Goal: Information Seeking & Learning: Learn about a topic

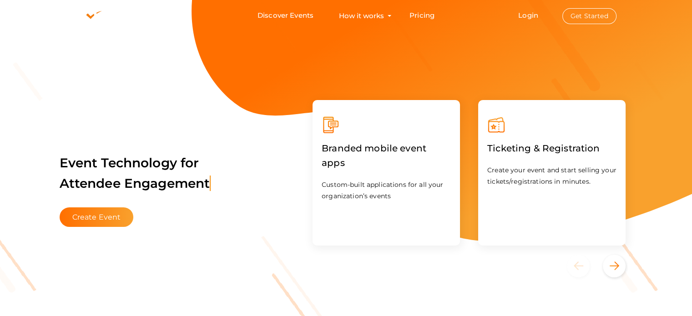
click at [387, 18] on li "Discover Events How it works Powerful Registration / Ticketing Start selling yo…" at bounding box center [346, 15] width 577 height 30
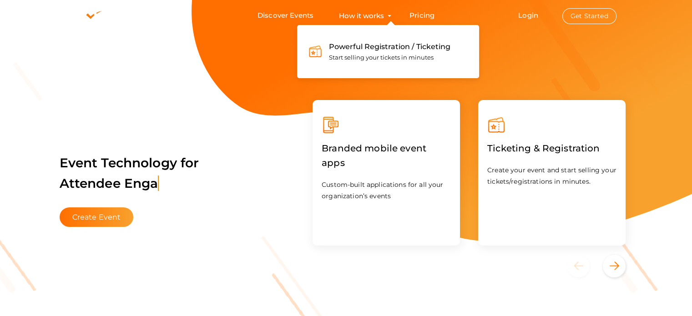
click at [387, 16] on button "How it works Powerful Registration / Ticketing Start selling your tickets in mi…" at bounding box center [361, 15] width 51 height 17
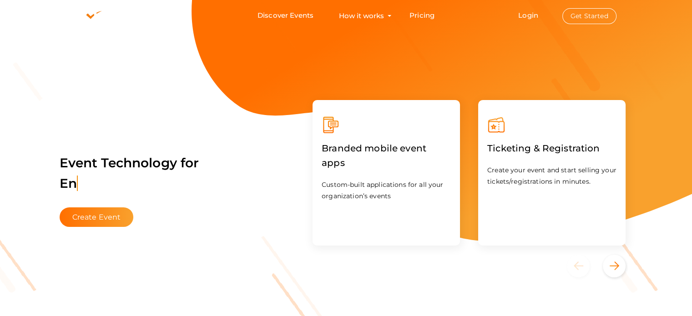
click at [552, 179] on p "Create your event and start selling your tickets/registrations in minutes." at bounding box center [551, 176] width 129 height 23
click at [612, 265] on icon "Next" at bounding box center [615, 266] width 10 height 9
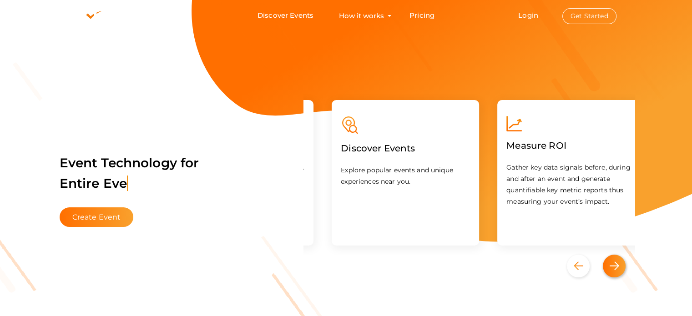
scroll to position [0, 331]
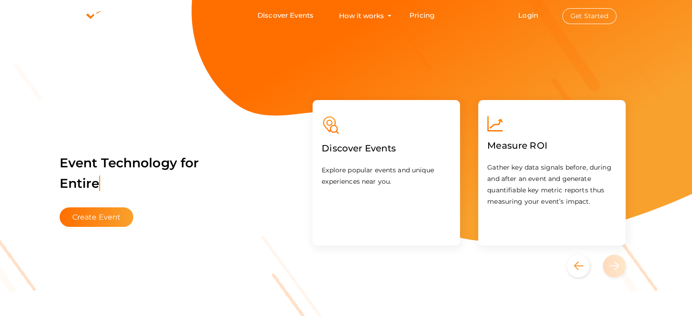
click at [612, 265] on icon "Next" at bounding box center [615, 266] width 10 height 9
click at [285, 11] on link "Discover Events" at bounding box center [286, 15] width 56 height 17
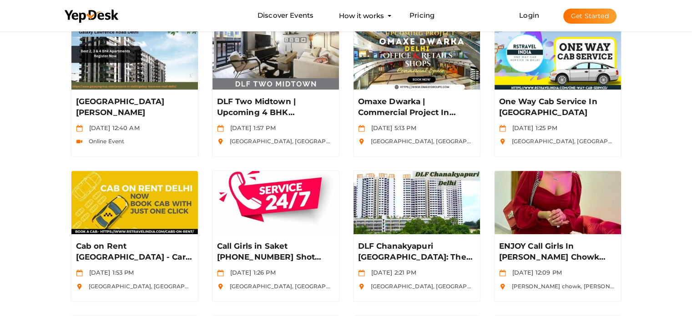
scroll to position [223, 0]
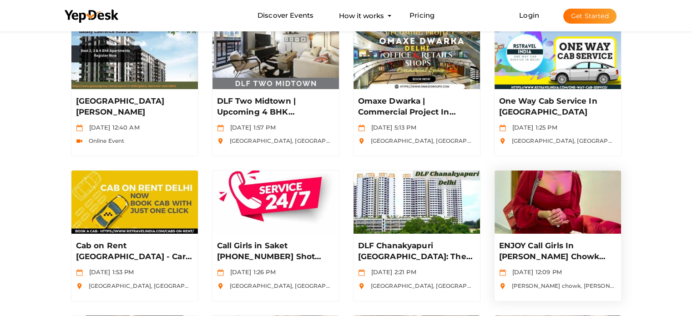
click at [556, 257] on p "ENJOY Call Girls In [PERSON_NAME] Chowk [GEOGRAPHIC_DATA], Call Us [PHONE_NUMBE…" at bounding box center [557, 252] width 117 height 22
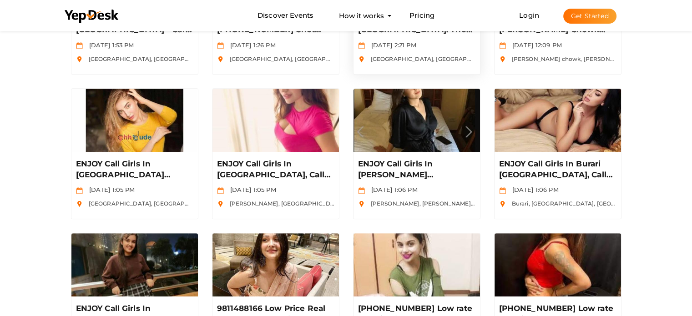
scroll to position [450, 0]
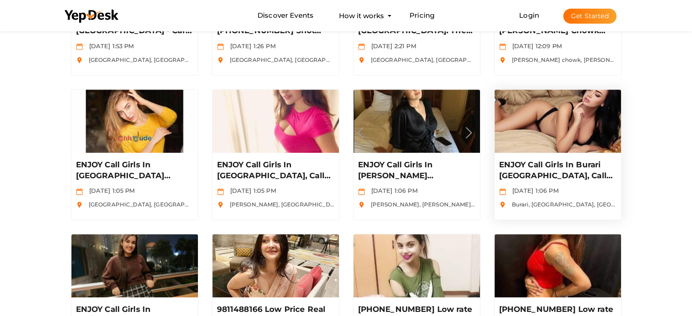
click at [559, 165] on p "ENJOY Call Girls In Burari [GEOGRAPHIC_DATA], Call Us [PHONE_NUMBER]" at bounding box center [557, 171] width 117 height 22
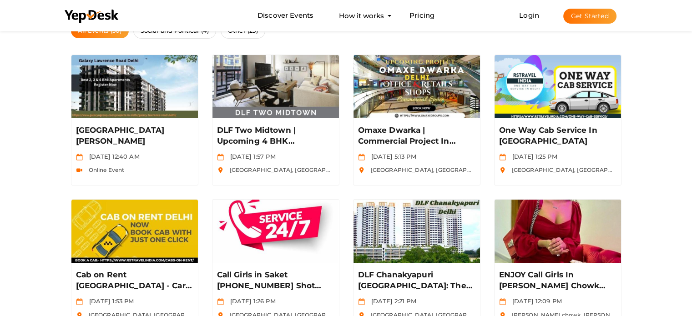
scroll to position [0, 0]
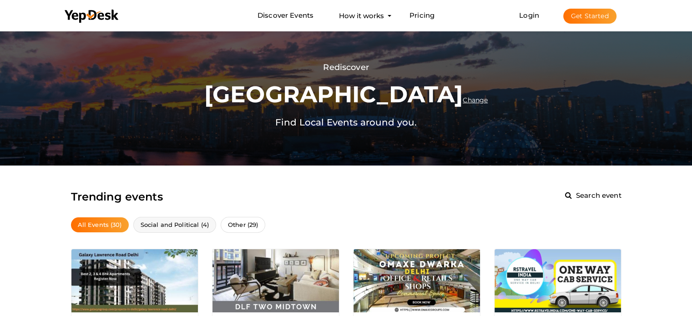
click at [181, 225] on span "Social and Political (4)" at bounding box center [174, 225] width 83 height 16
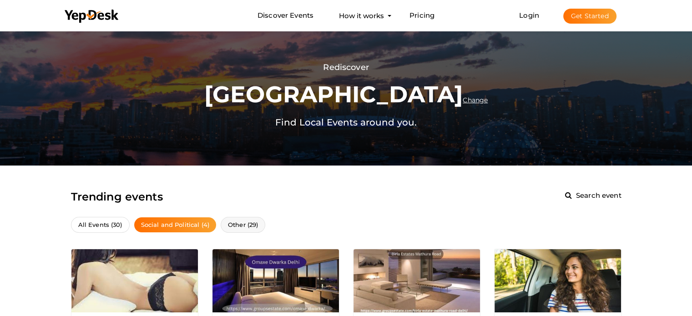
click at [244, 226] on span "Other (29)" at bounding box center [243, 225] width 45 height 16
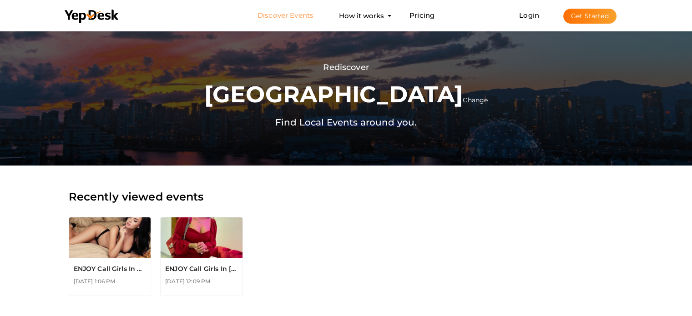
click at [284, 19] on link "Discover Events" at bounding box center [286, 15] width 56 height 17
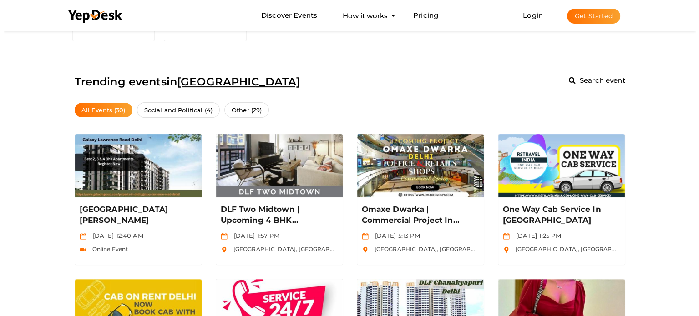
scroll to position [256, 0]
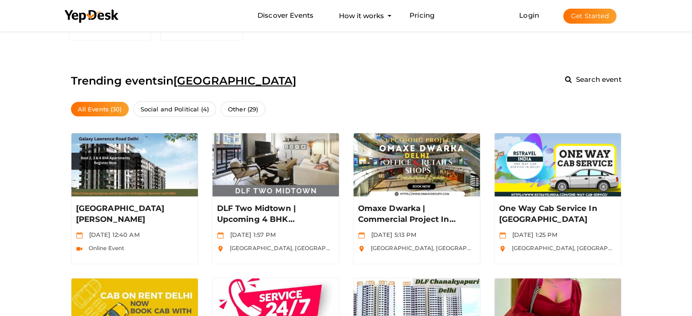
click at [191, 81] on span "[GEOGRAPHIC_DATA]" at bounding box center [234, 80] width 123 height 13
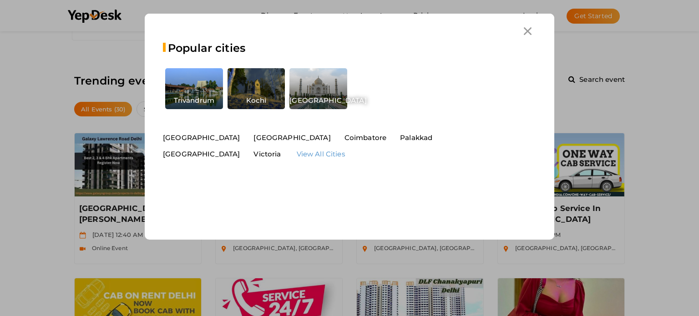
click at [203, 97] on div "Trivandrum" at bounding box center [194, 86] width 58 height 37
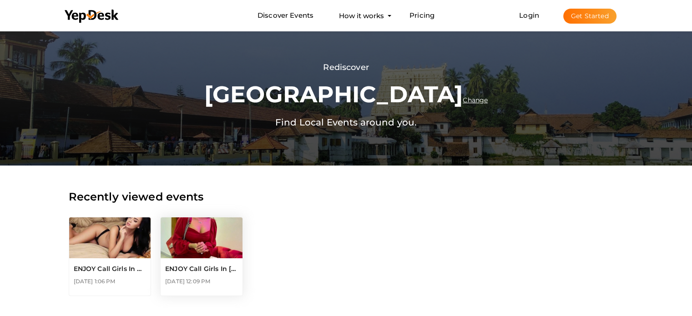
click at [231, 271] on p "ENJOY Call Girls In [PERSON_NAME] Chowk [GEOGRAPHIC_DATA], Call Us [PHONE_NUMBE…" at bounding box center [201, 269] width 73 height 8
drag, startPoint x: 216, startPoint y: 224, endPoint x: 173, endPoint y: 187, distance: 57.1
click at [173, 187] on div "Recently viewed events ENJOY Call Girls In [GEOGRAPHIC_DATA], Call Us [PHONE_NU…" at bounding box center [346, 247] width 578 height 140
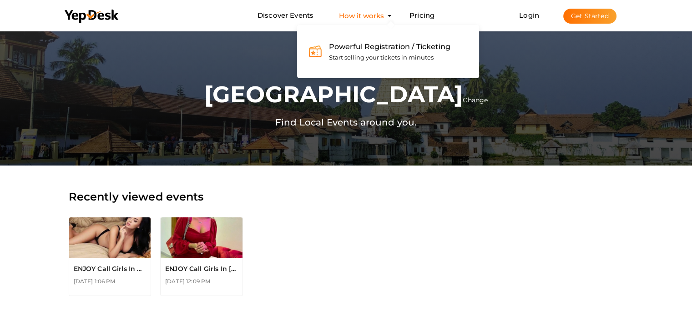
click at [378, 18] on button "How it works Powerful Registration / Ticketing Start selling your tickets in mi…" at bounding box center [361, 15] width 51 height 17
click at [357, 47] on span "Powerful Registration / Ticketing" at bounding box center [390, 46] width 122 height 9
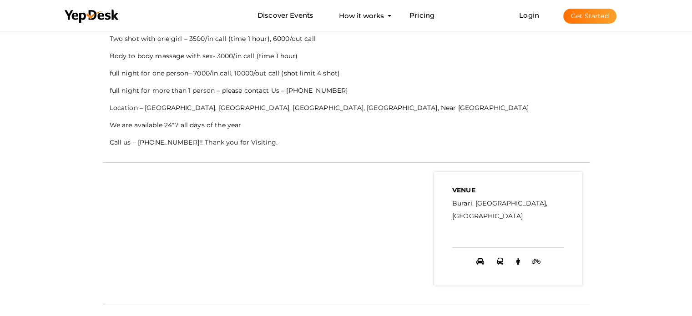
scroll to position [576, 0]
